Goal: Transaction & Acquisition: Purchase product/service

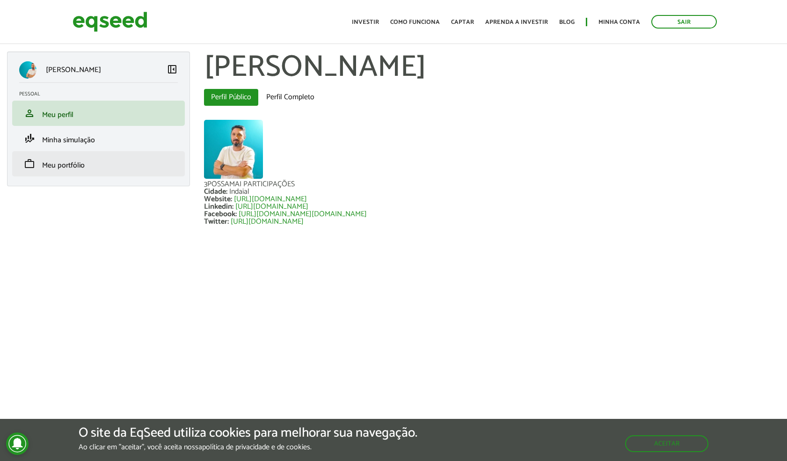
click at [107, 161] on link "work Meu portfólio" at bounding box center [98, 163] width 159 height 11
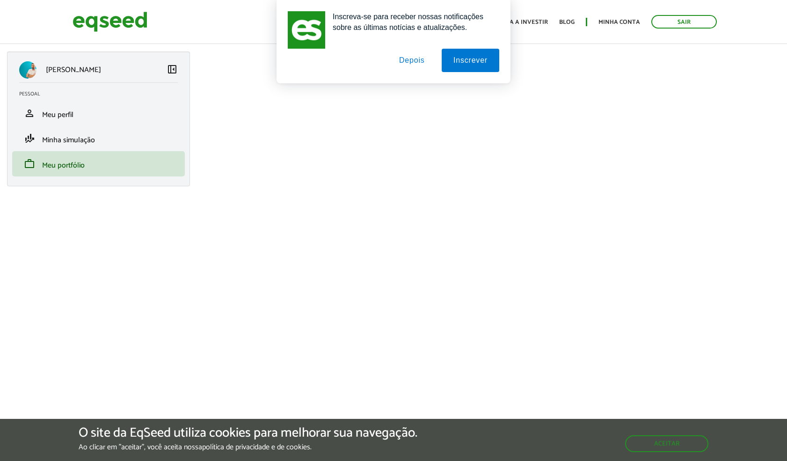
click at [409, 57] on button "Depois" at bounding box center [412, 60] width 49 height 23
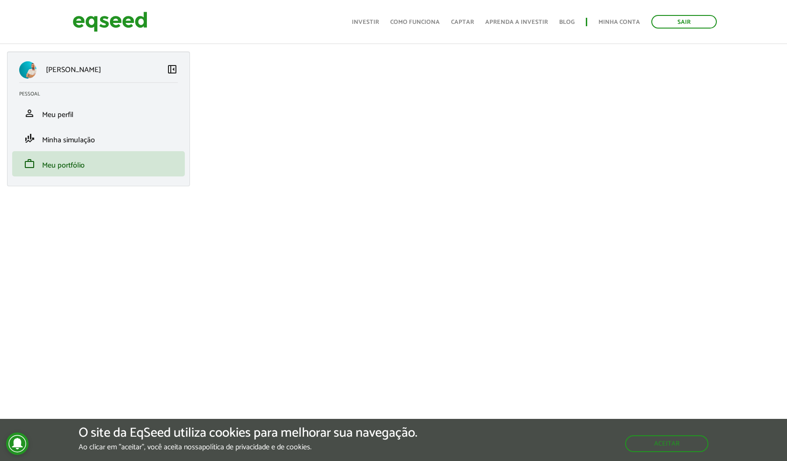
scroll to position [2, 0]
click at [61, 138] on span "Minha simulação" at bounding box center [68, 140] width 53 height 13
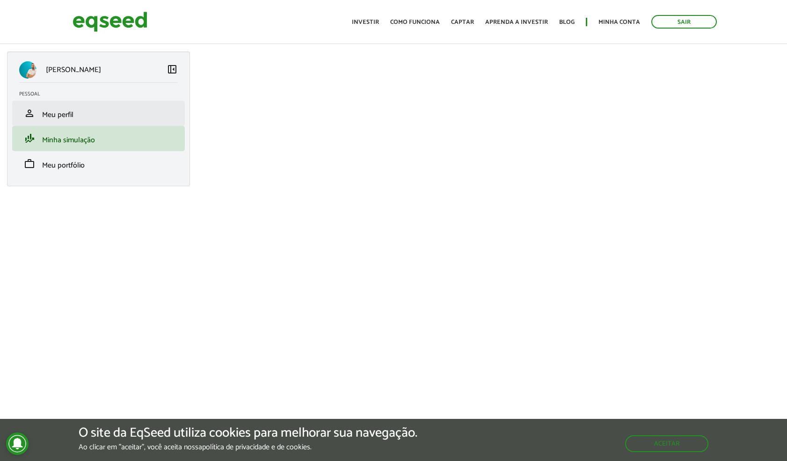
click at [67, 110] on span "Meu perfil" at bounding box center [57, 115] width 31 height 13
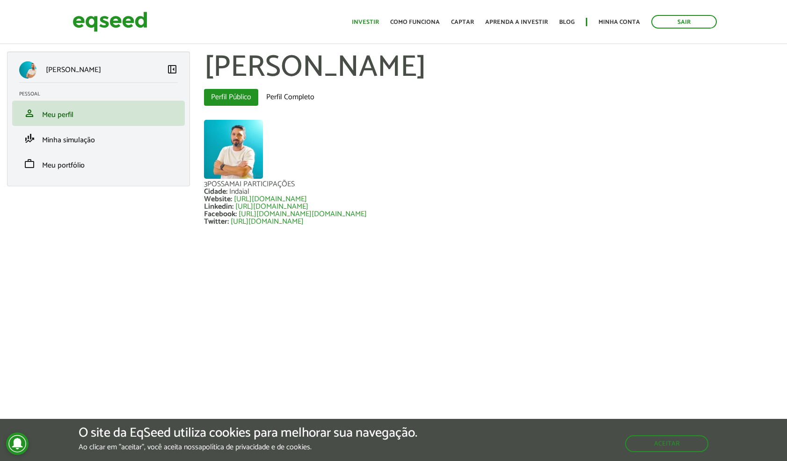
click at [368, 23] on link "Investir" at bounding box center [365, 22] width 27 height 6
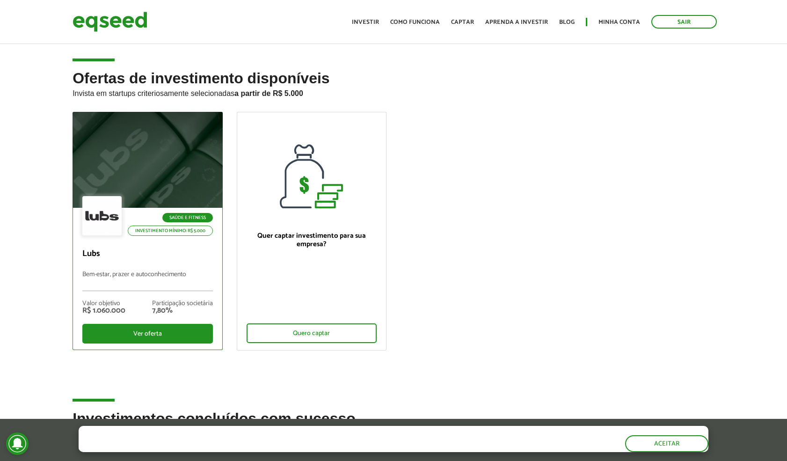
click at [191, 169] on div at bounding box center [148, 160] width 180 height 115
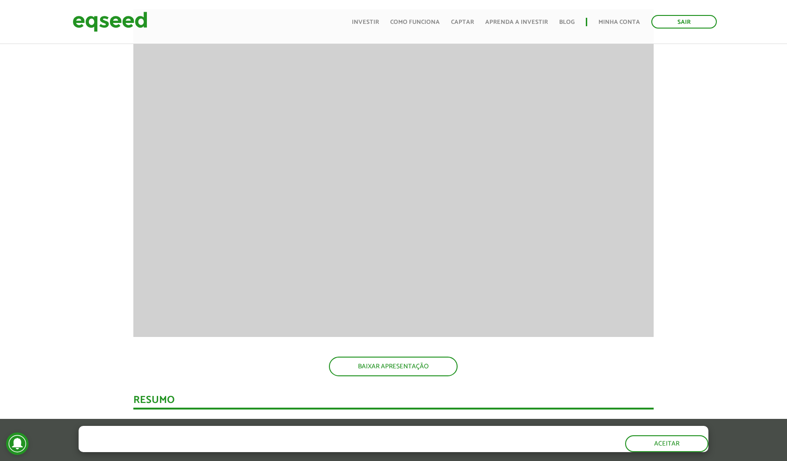
scroll to position [951, 0]
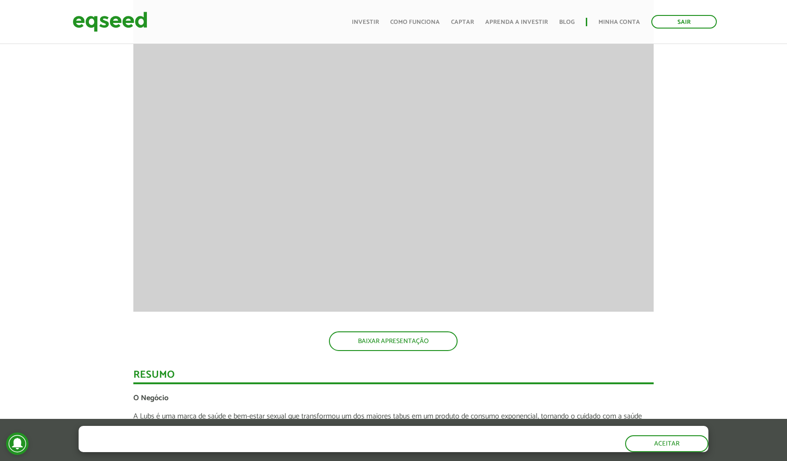
click at [113, 22] on img at bounding box center [110, 21] width 75 height 25
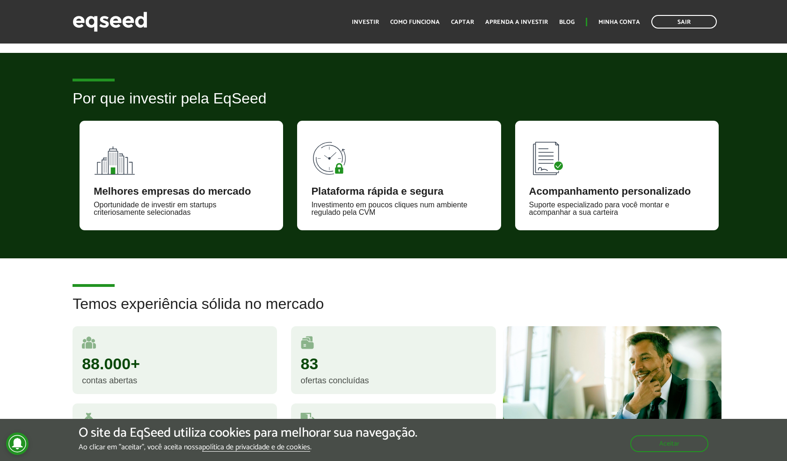
scroll to position [579, 0]
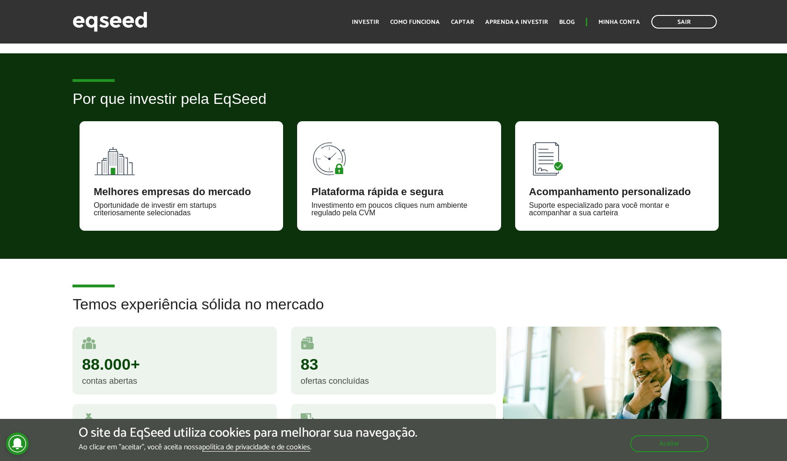
click at [244, 192] on div "Melhores empresas do mercado" at bounding box center [182, 192] width 176 height 10
click at [177, 169] on div "Melhores empresas do mercado Oportunidade de investir em startups criteriosamen…" at bounding box center [182, 176] width 204 height 110
click at [425, 194] on div "Plataforma rápida e segura" at bounding box center [399, 192] width 176 height 10
click at [608, 188] on div "Acompanhamento personalizado" at bounding box center [617, 192] width 176 height 10
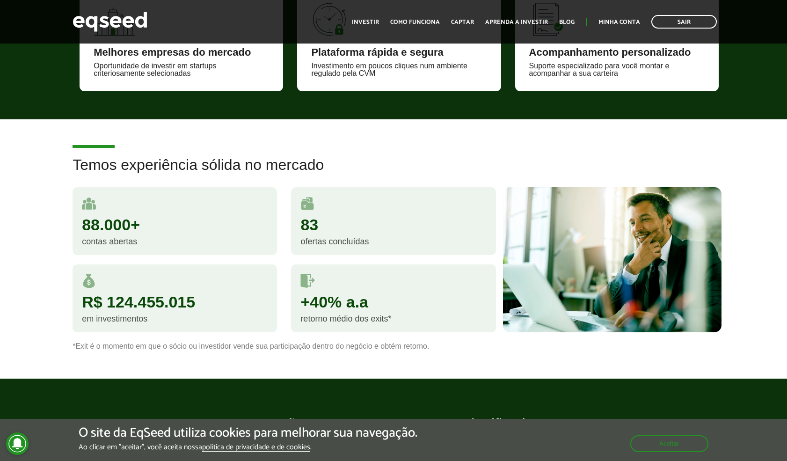
scroll to position [720, 0]
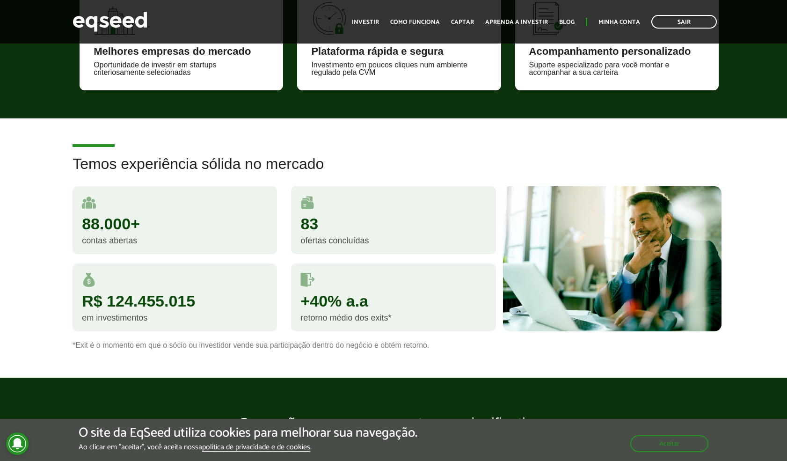
click at [238, 211] on div "88.000+ contas abertas" at bounding box center [175, 220] width 205 height 68
click at [375, 225] on div "83" at bounding box center [393, 224] width 186 height 16
click at [205, 290] on div "R$ 124.455.015 em investimentos" at bounding box center [175, 298] width 205 height 68
click at [437, 287] on div "+40% a.a retorno médio dos exits*" at bounding box center [393, 298] width 205 height 68
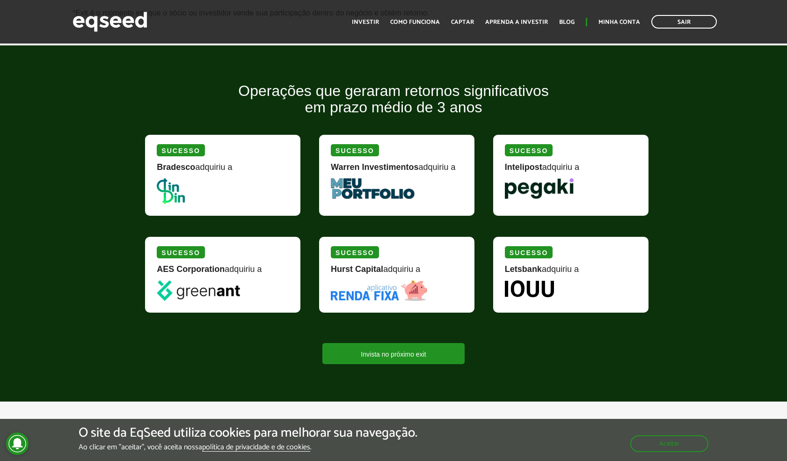
scroll to position [1057, 0]
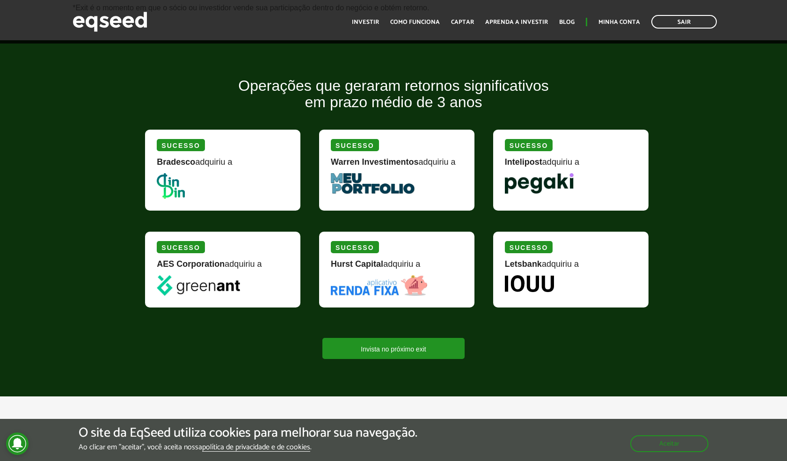
click at [607, 175] on picture at bounding box center [571, 183] width 132 height 21
click at [586, 275] on div "Sucesso Letsbank adquiriu a" at bounding box center [570, 270] width 155 height 76
click at [416, 352] on link "Invista no próximo exit" at bounding box center [393, 348] width 142 height 21
